Goal: Entertainment & Leisure: Consume media (video, audio)

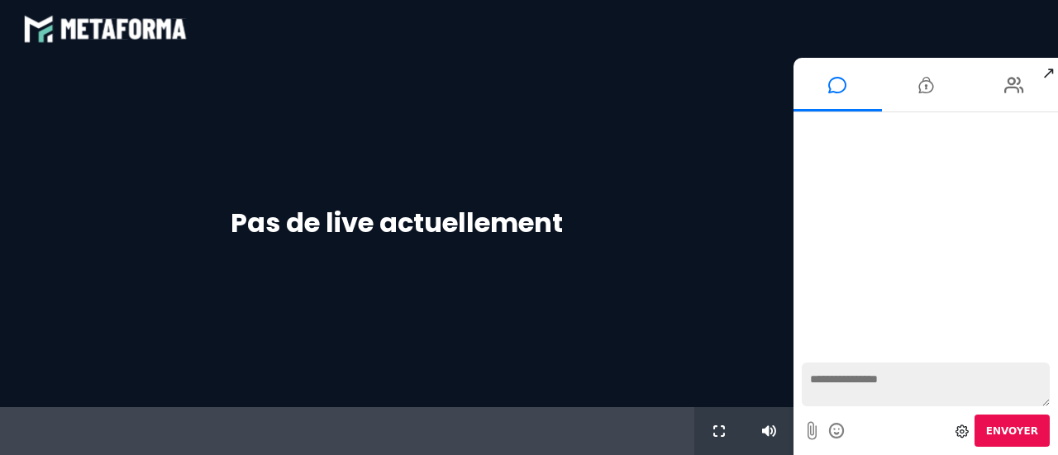
click at [527, 297] on div "Pas de live actuellement" at bounding box center [396, 233] width 793 height 350
